Goal: Information Seeking & Learning: Learn about a topic

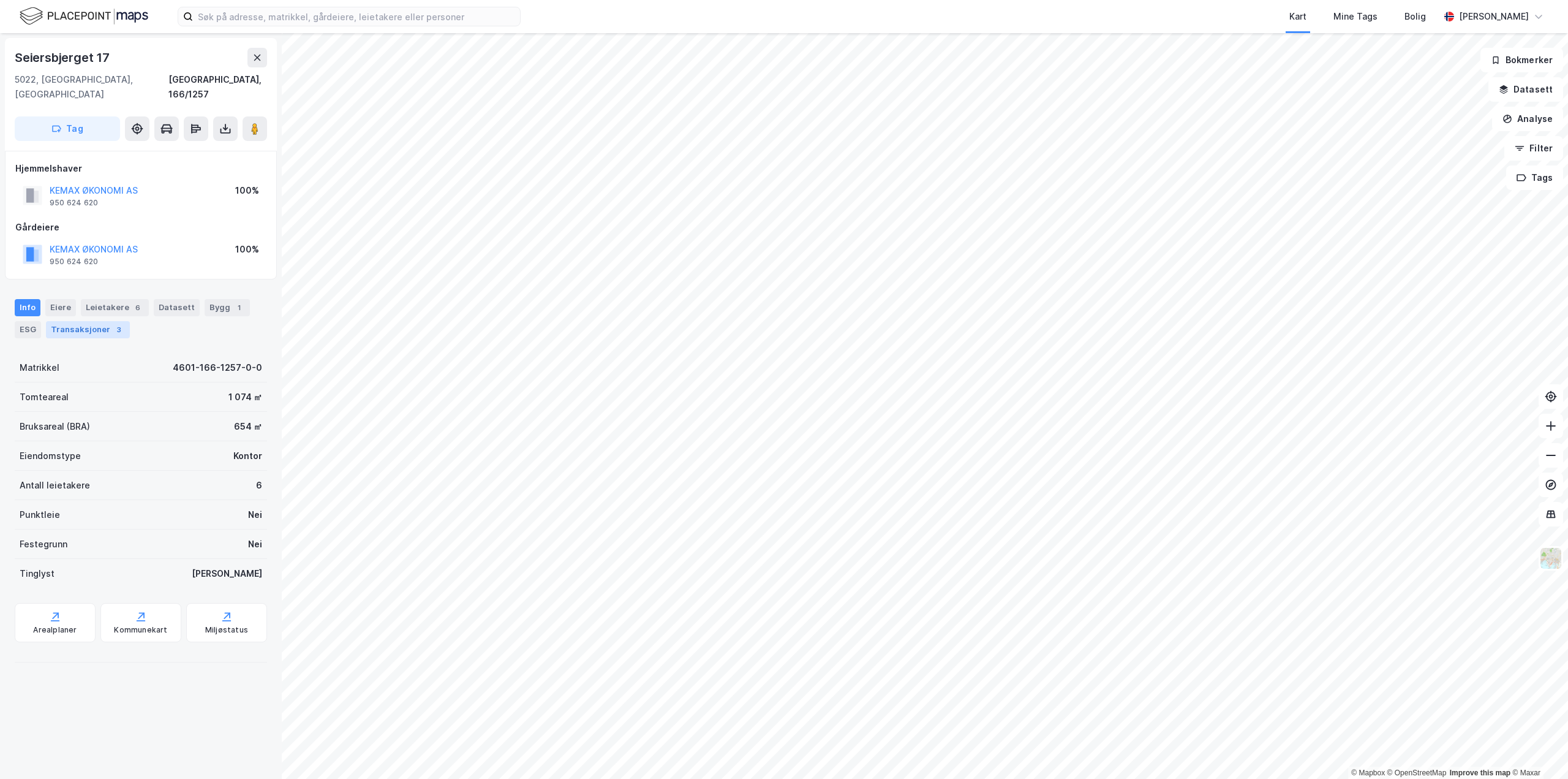
click at [116, 324] on div "3" at bounding box center [119, 330] width 13 height 13
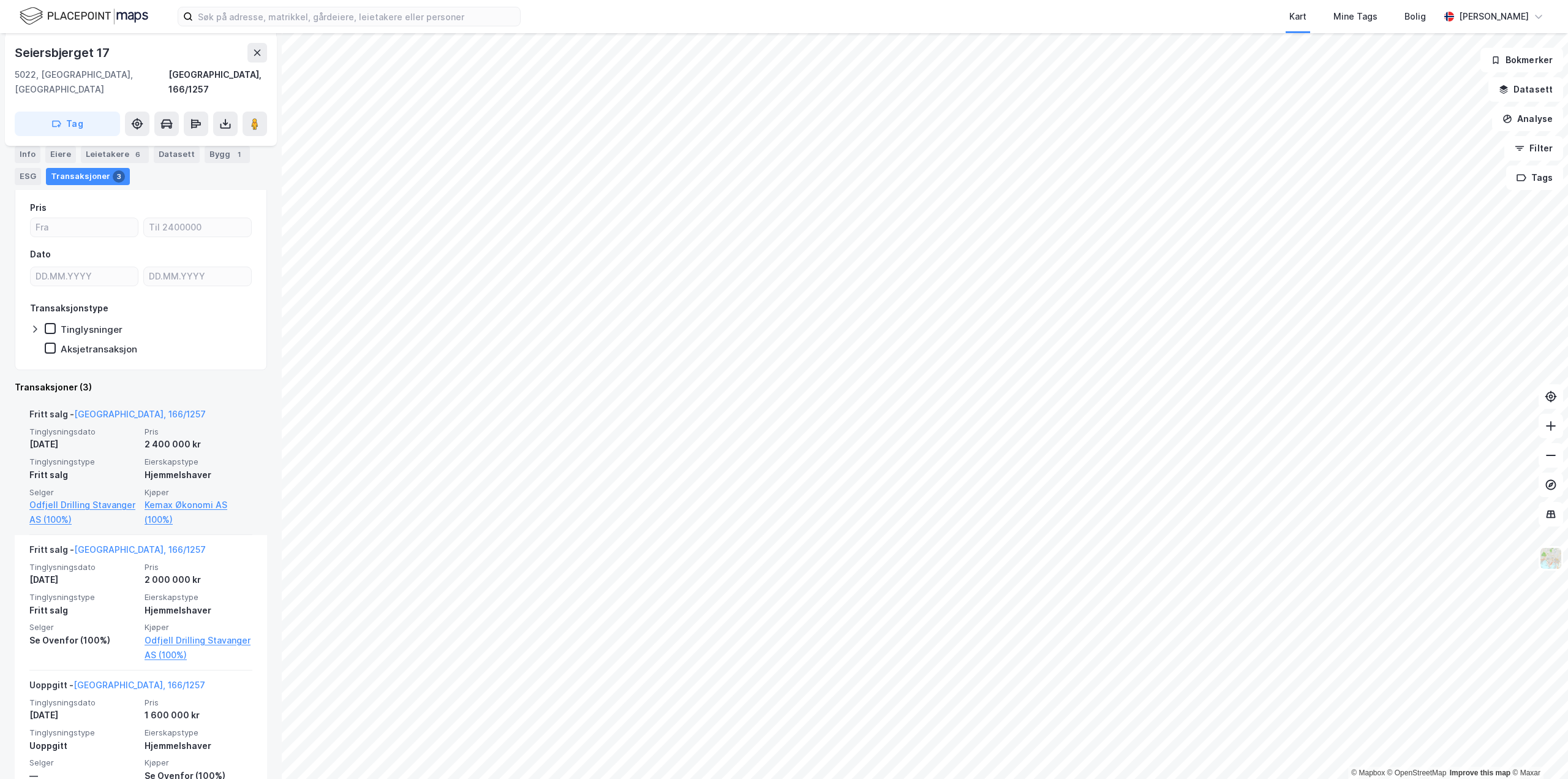
scroll to position [180, 0]
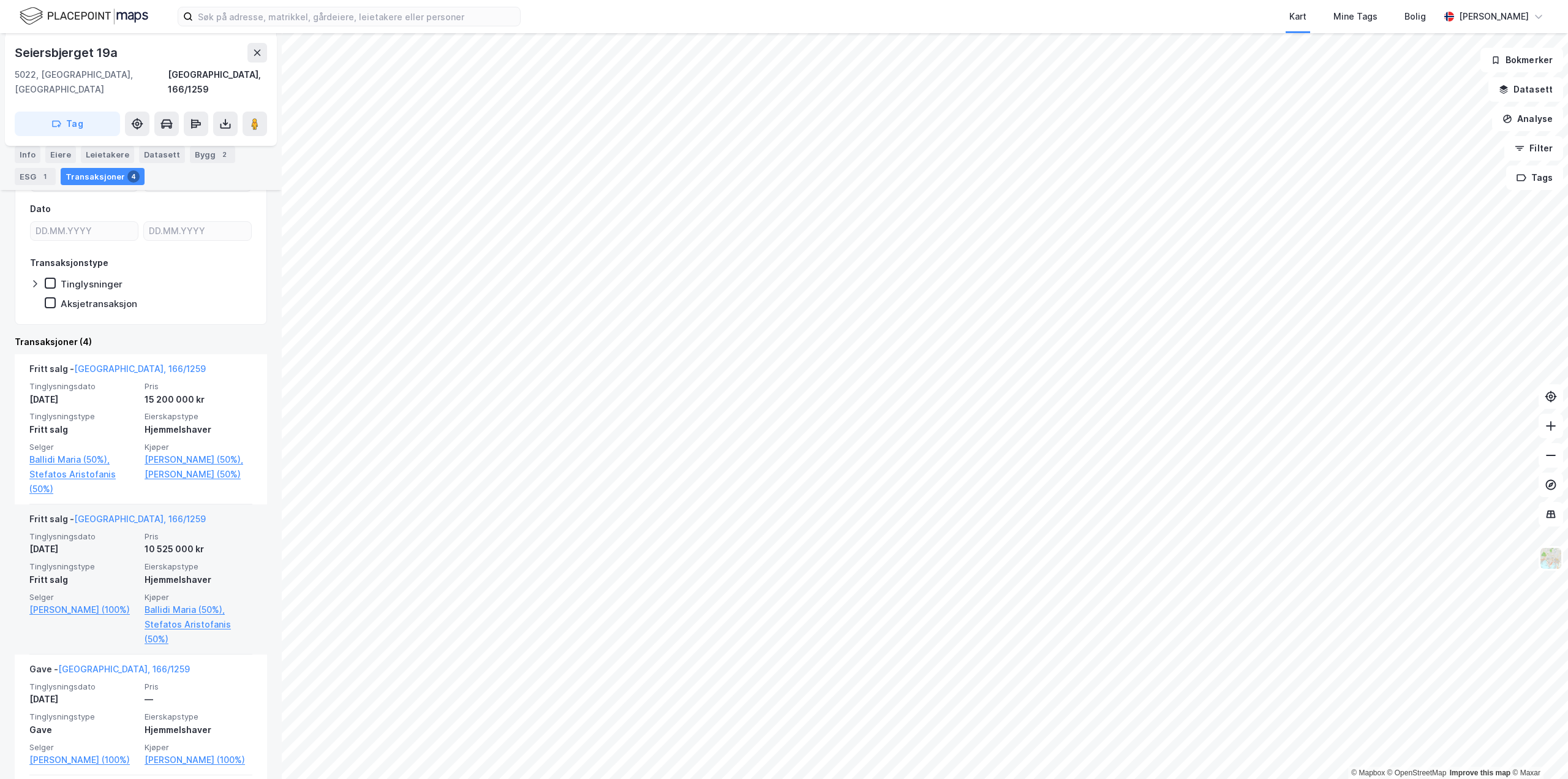
scroll to position [245, 0]
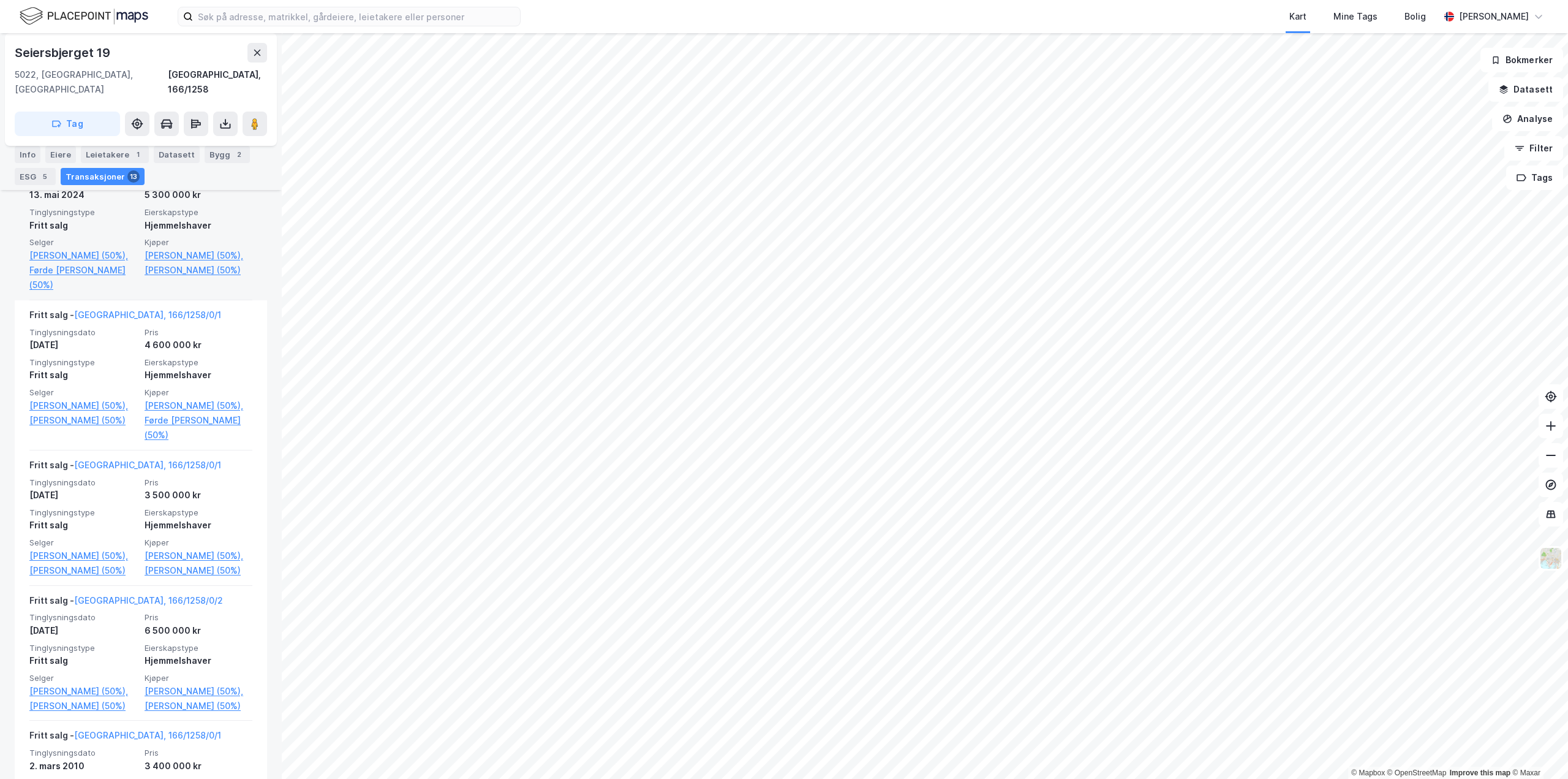
scroll to position [613, 0]
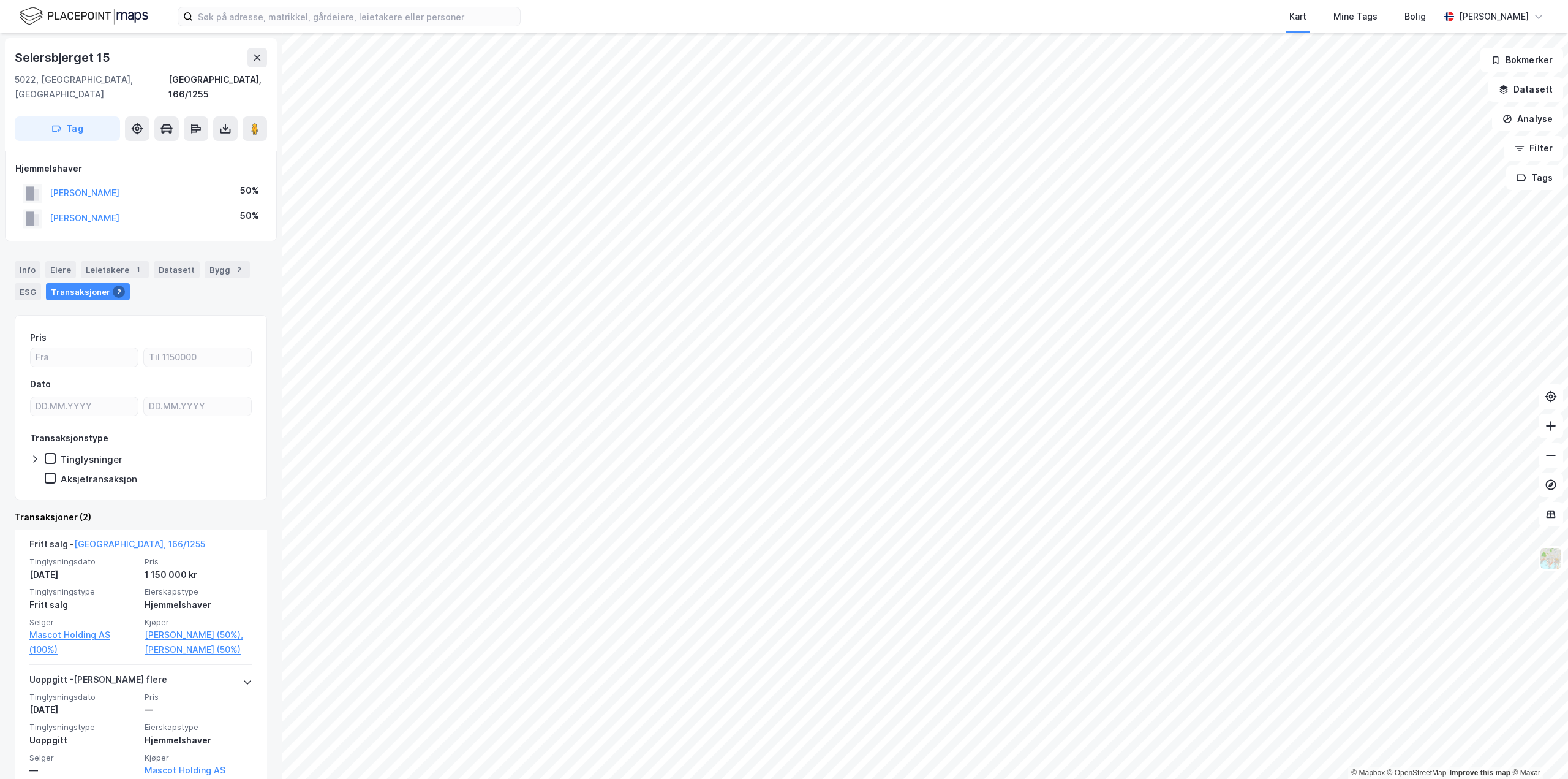
scroll to position [21, 0]
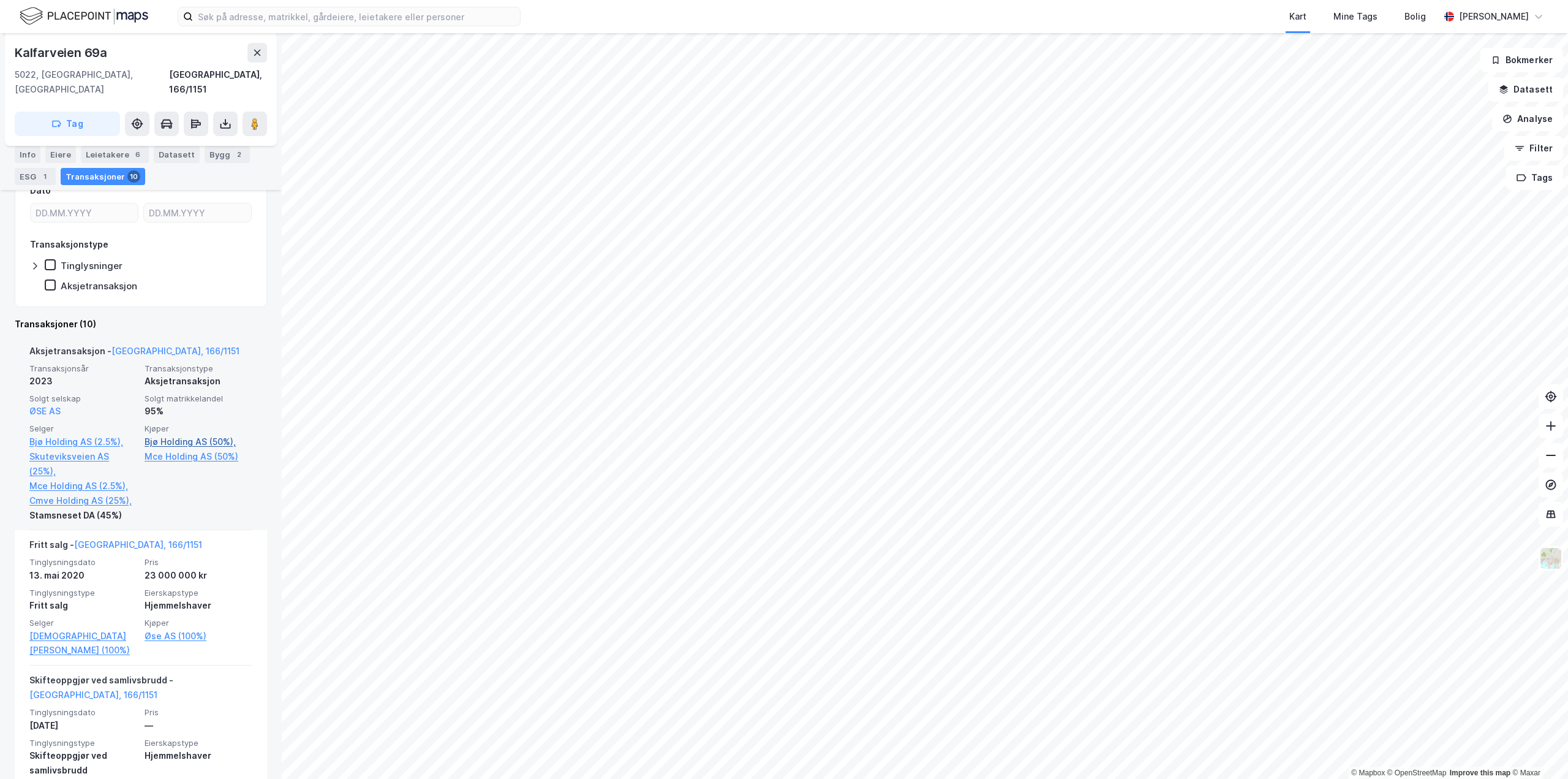
scroll to position [245, 0]
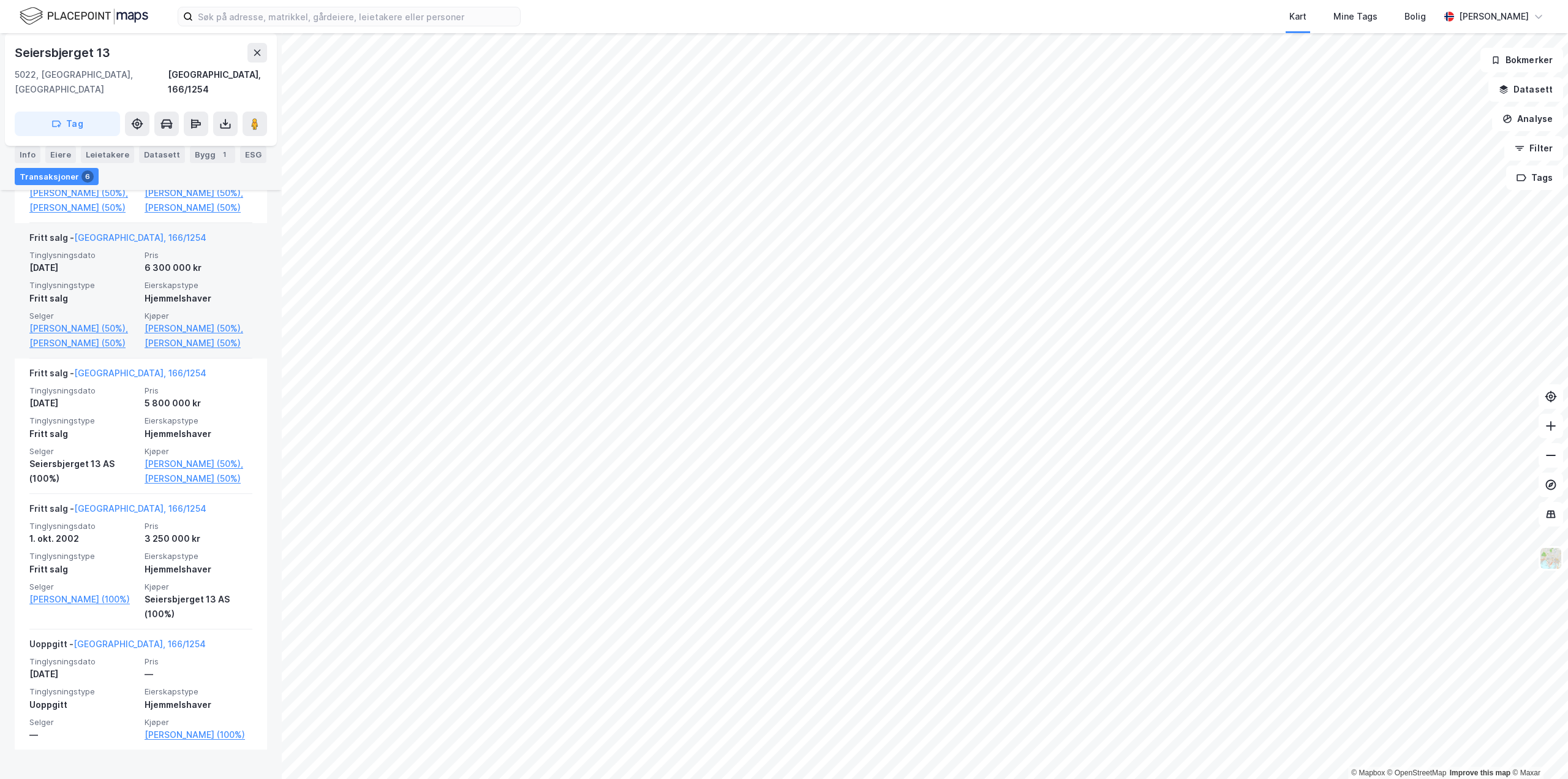
scroll to position [592, 0]
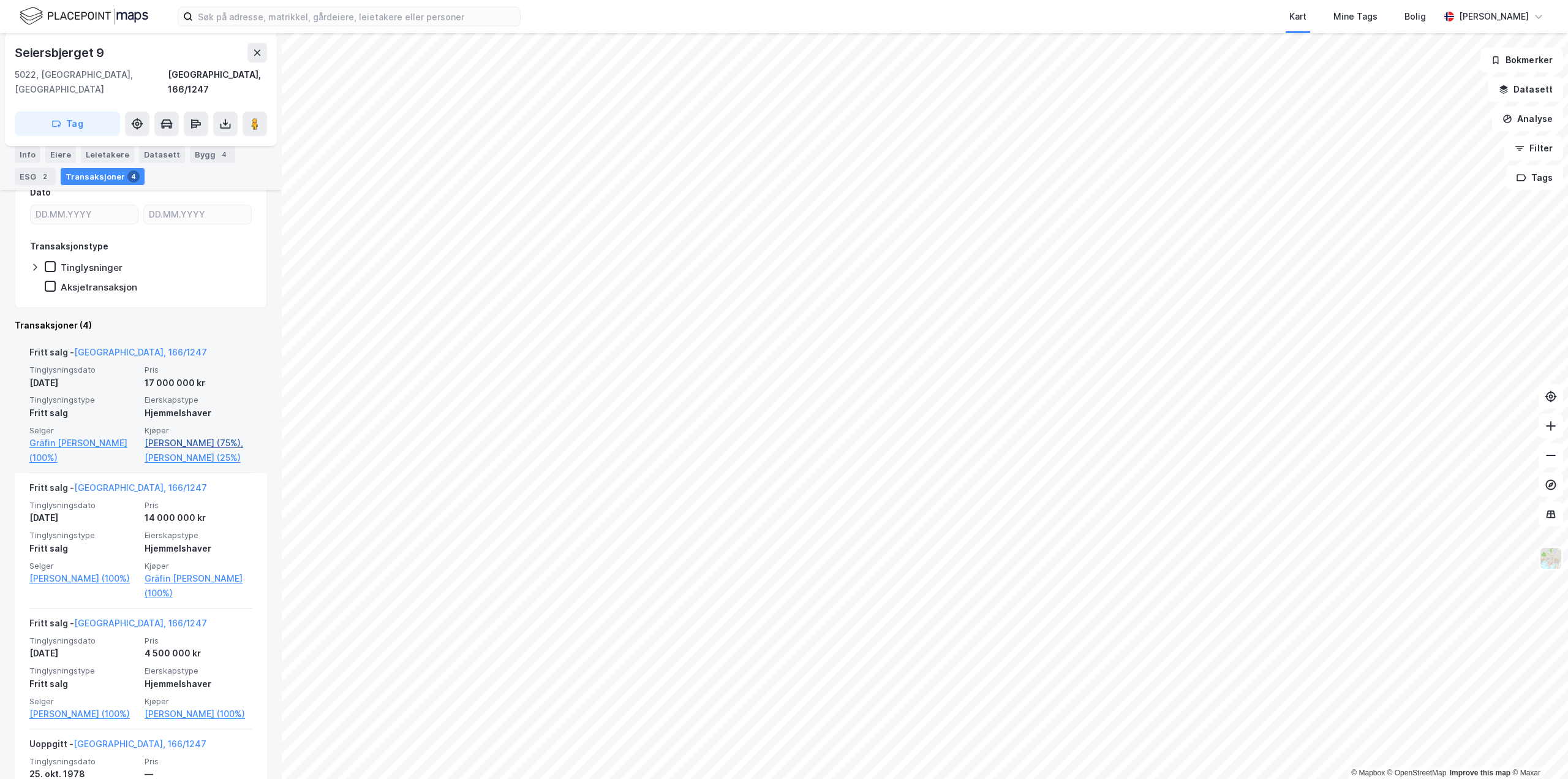
scroll to position [292, 0]
